Goal: Download file/media

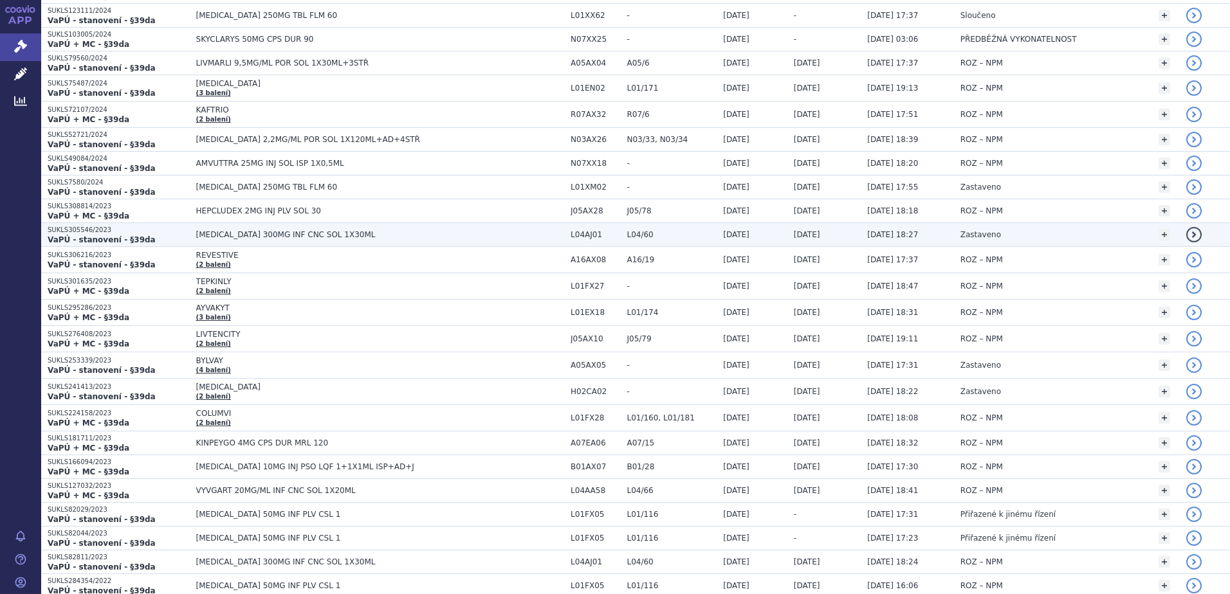
scroll to position [579, 0]
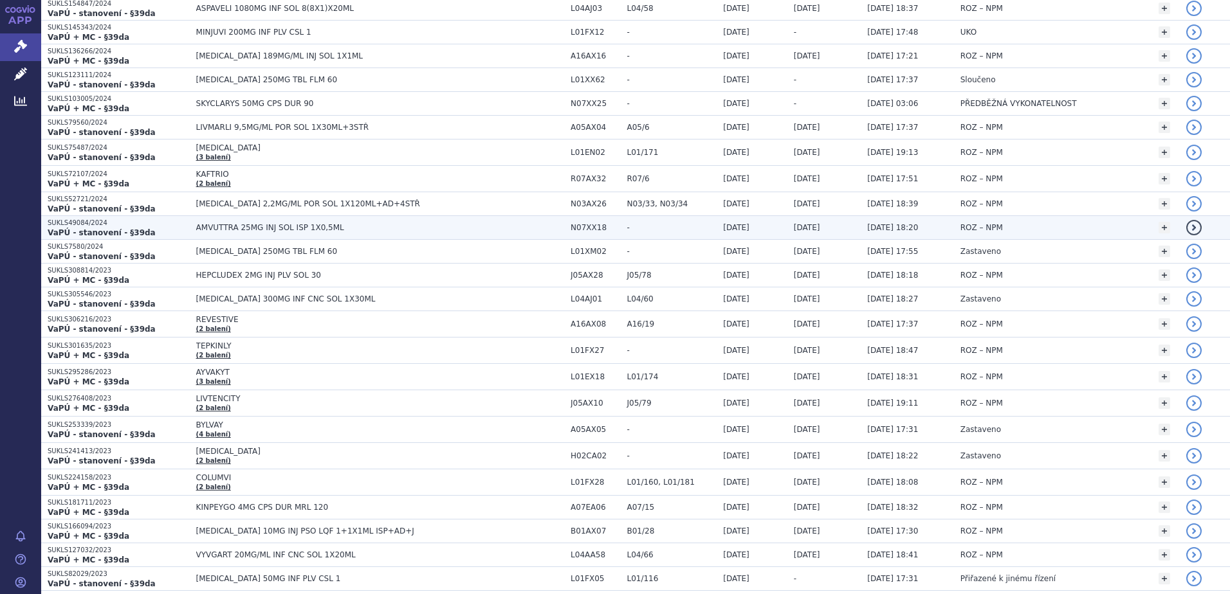
click at [223, 225] on span "AMVUTTRA 25MG INJ SOL ISP 1X0,5ML" at bounding box center [357, 227] width 322 height 9
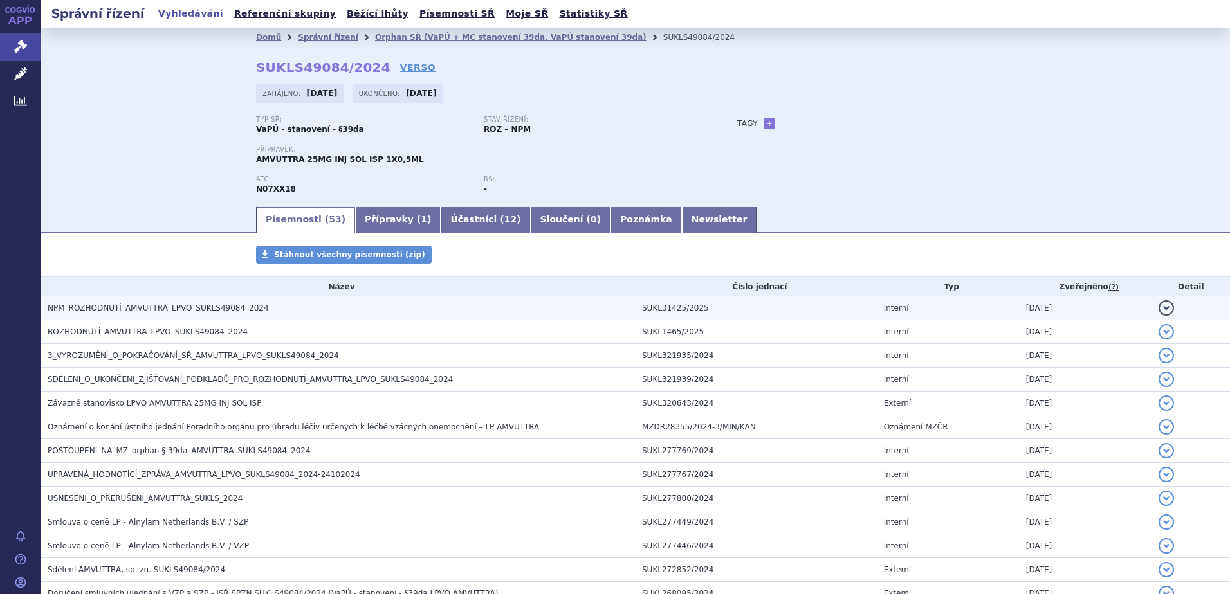
click at [122, 313] on span "NPM_ROZHODNUTÍ_AMVUTTRA_LPVO_SUKLS49084_2024" at bounding box center [158, 308] width 221 height 9
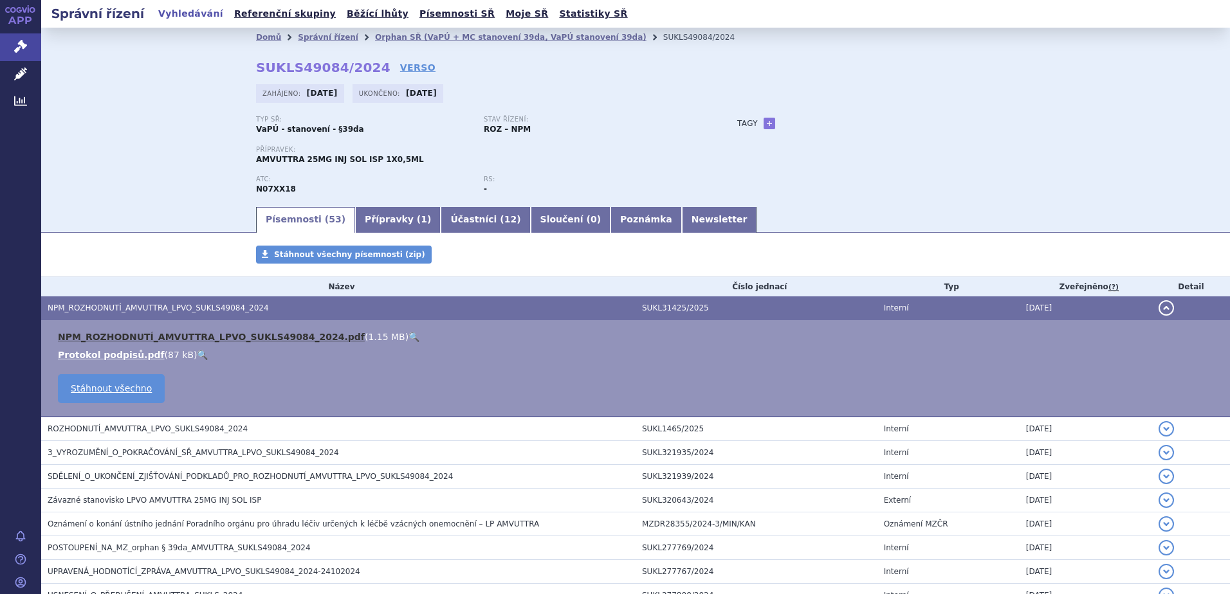
click at [117, 333] on link "NPM_ROZHODNUTÍ_AMVUTTRA_LPVO_SUKLS49084_2024.pdf" at bounding box center [211, 337] width 307 height 10
